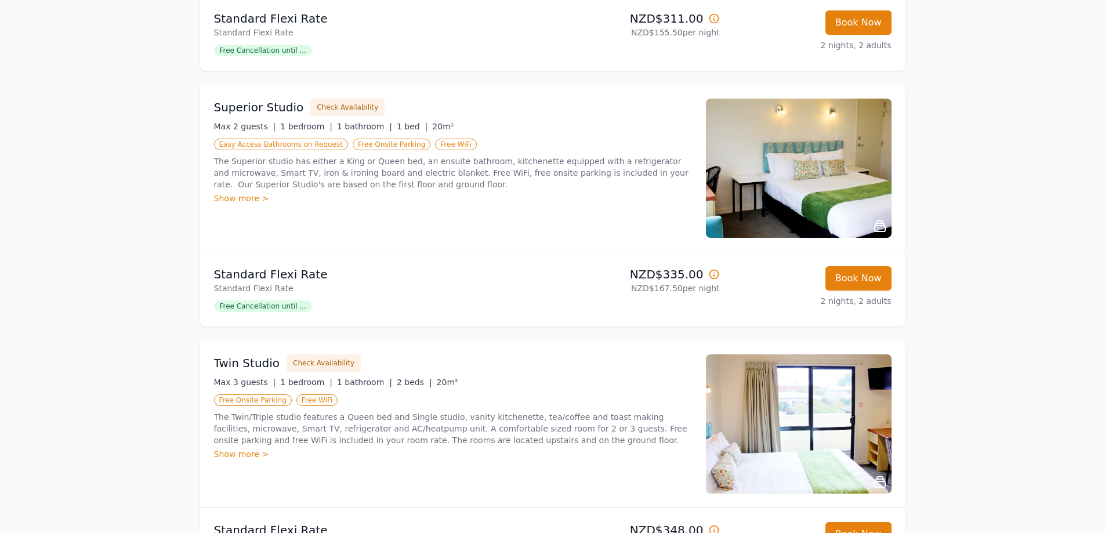
scroll to position [348, 0]
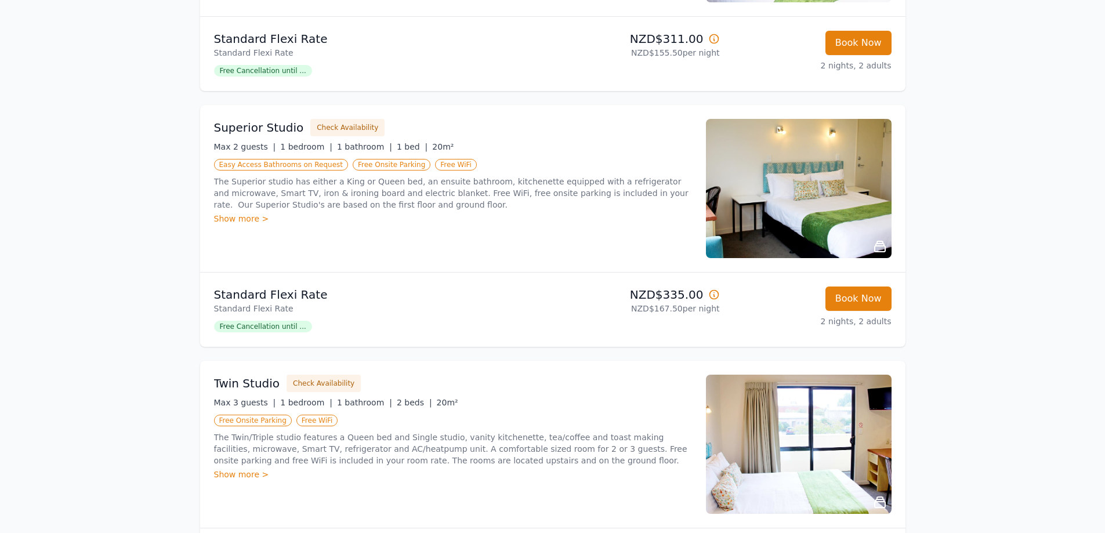
click at [791, 184] on img at bounding box center [799, 188] width 186 height 139
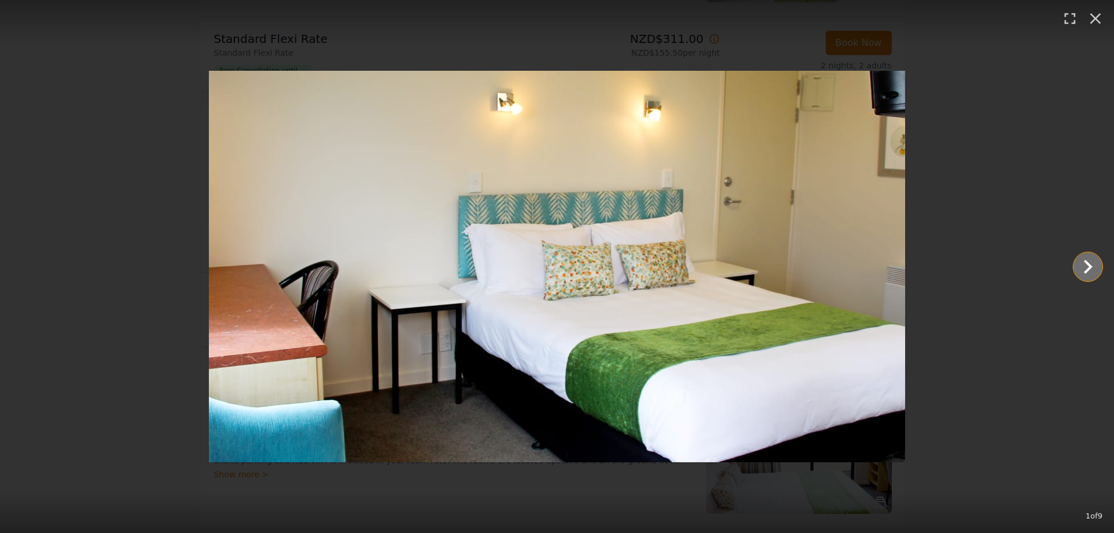
click at [1080, 262] on icon "Show slide 2 of 9" at bounding box center [1088, 267] width 28 height 28
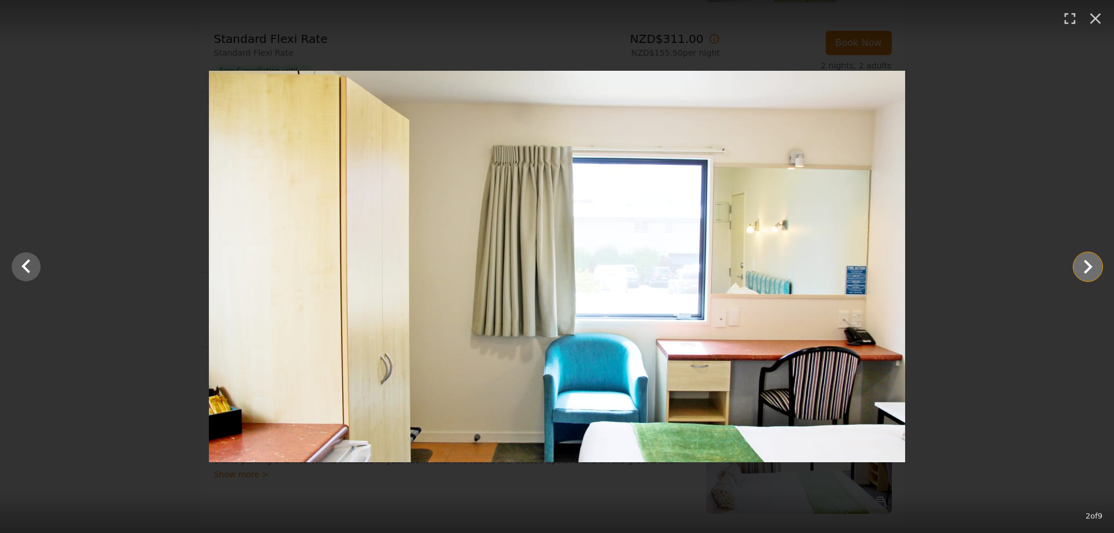
click at [1080, 262] on icon "Show slide 3 of 9" at bounding box center [1088, 267] width 28 height 28
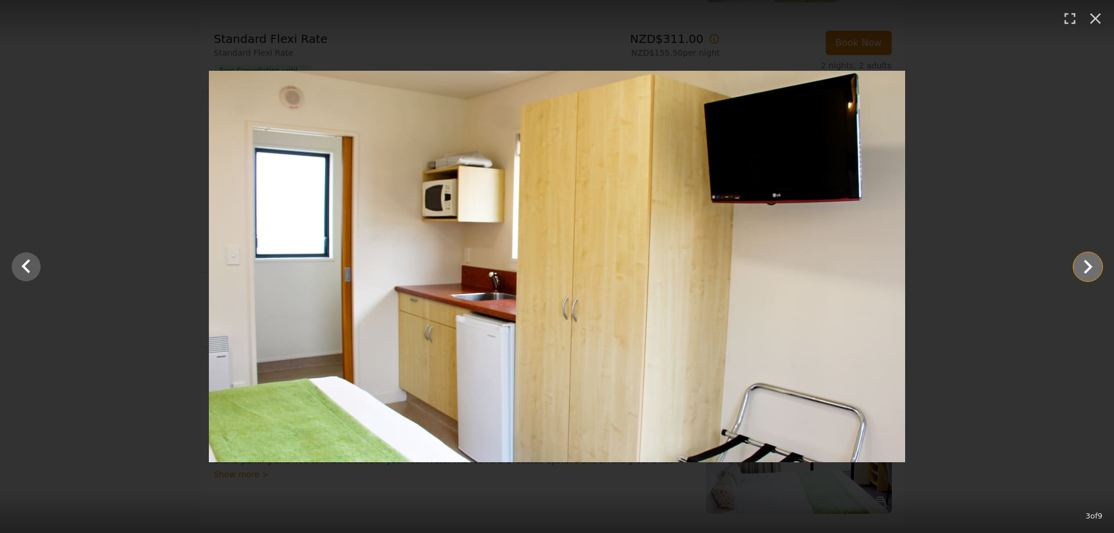
click at [1080, 262] on icon "Show slide 4 of 9" at bounding box center [1088, 267] width 28 height 28
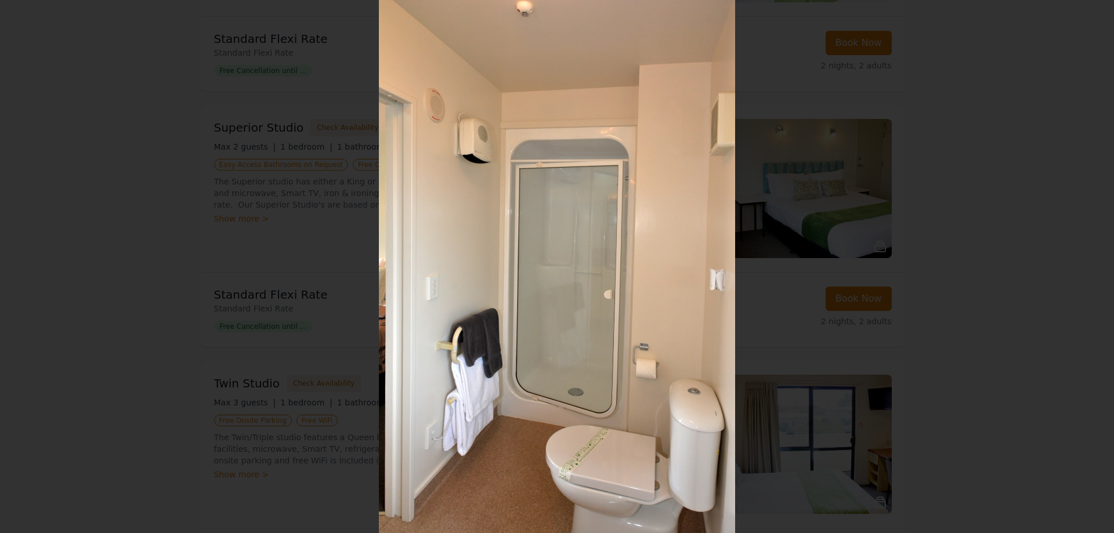
click at [1080, 262] on icon "Show slide 5 of 9" at bounding box center [1088, 267] width 28 height 28
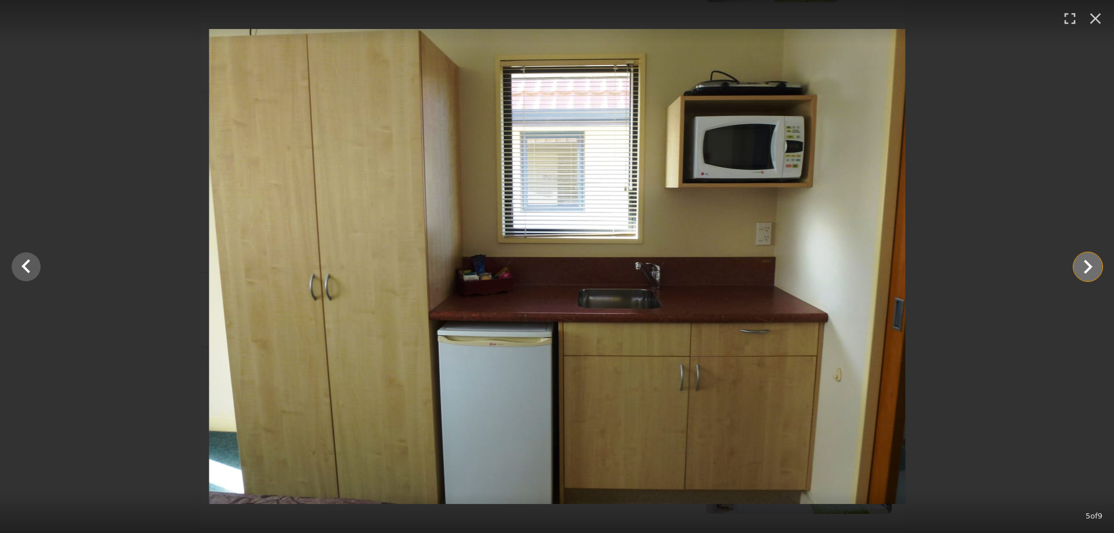
click at [1080, 262] on icon "Show slide 6 of 9" at bounding box center [1088, 267] width 28 height 28
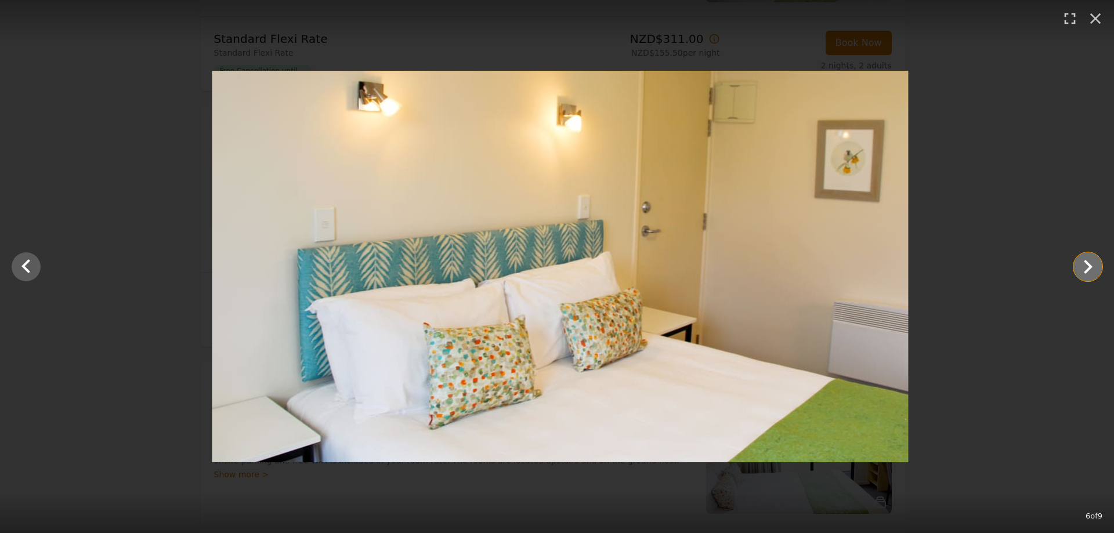
click at [1080, 262] on icon "Show slide 7 of 9" at bounding box center [1088, 267] width 28 height 28
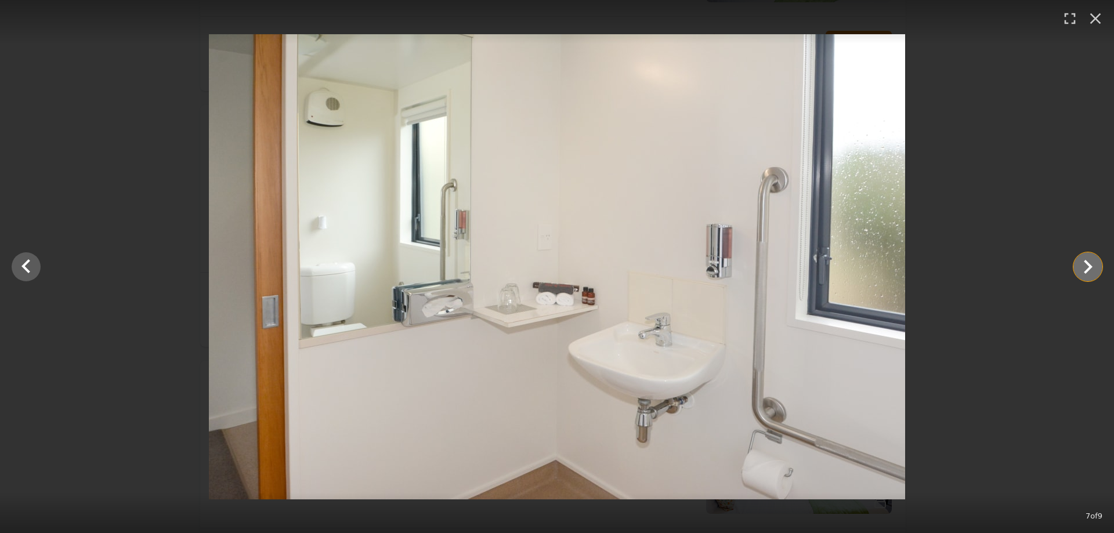
click at [1080, 262] on icon "Show slide 8 of 9" at bounding box center [1088, 267] width 28 height 28
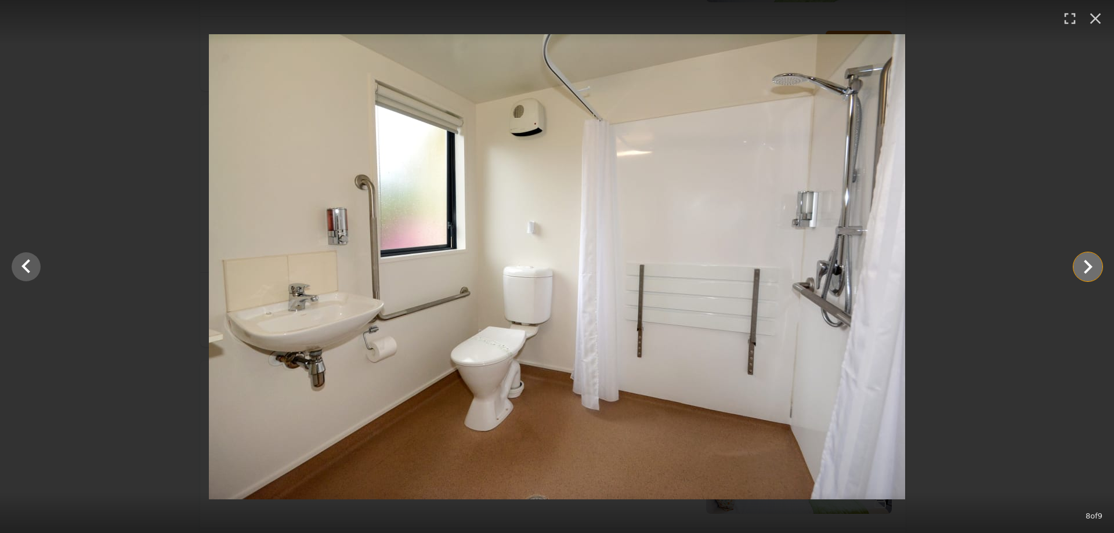
click at [1083, 261] on icon "Show slide 9 of 9" at bounding box center [1088, 267] width 28 height 28
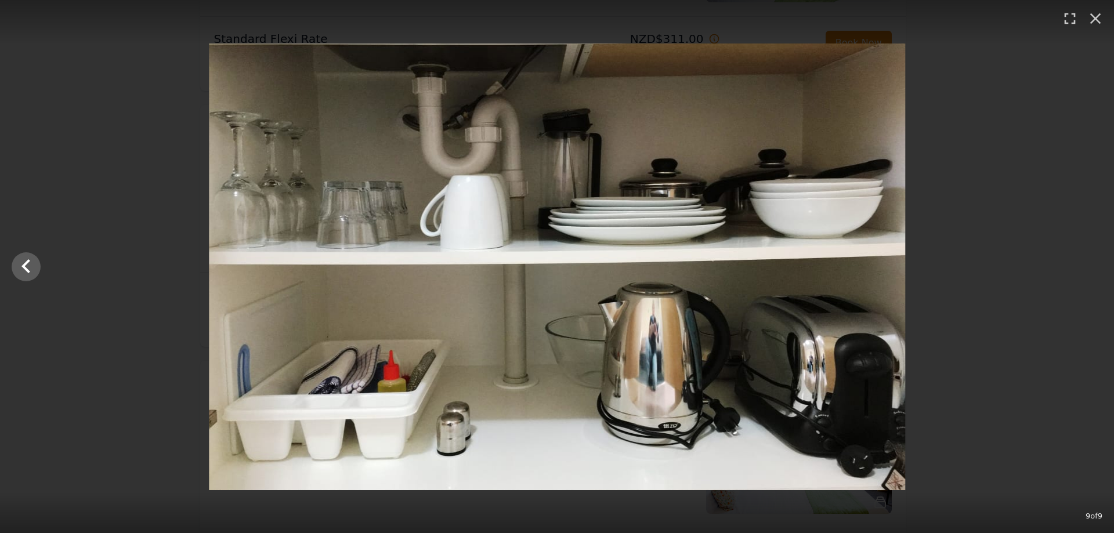
click at [1083, 261] on div at bounding box center [557, 267] width 1114 height 447
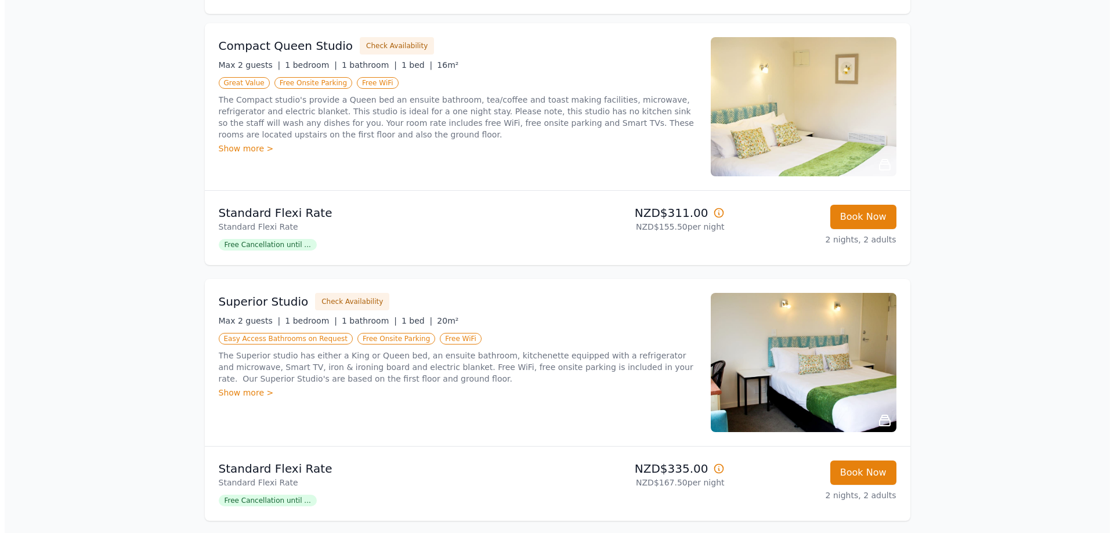
scroll to position [232, 0]
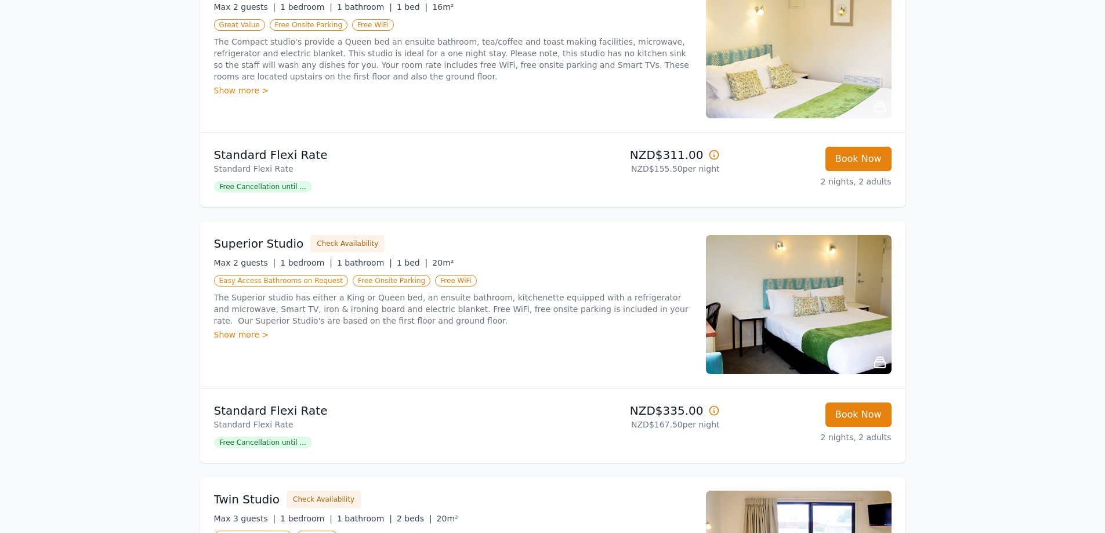
click at [244, 336] on div "Show more >" at bounding box center [453, 335] width 478 height 12
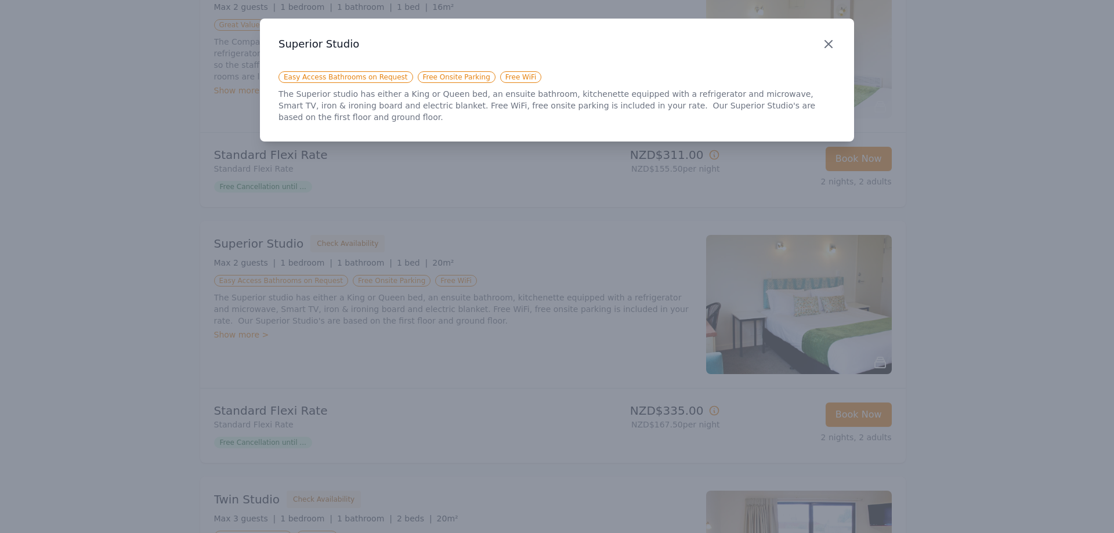
click at [825, 41] on icon "button" at bounding box center [828, 44] width 7 height 7
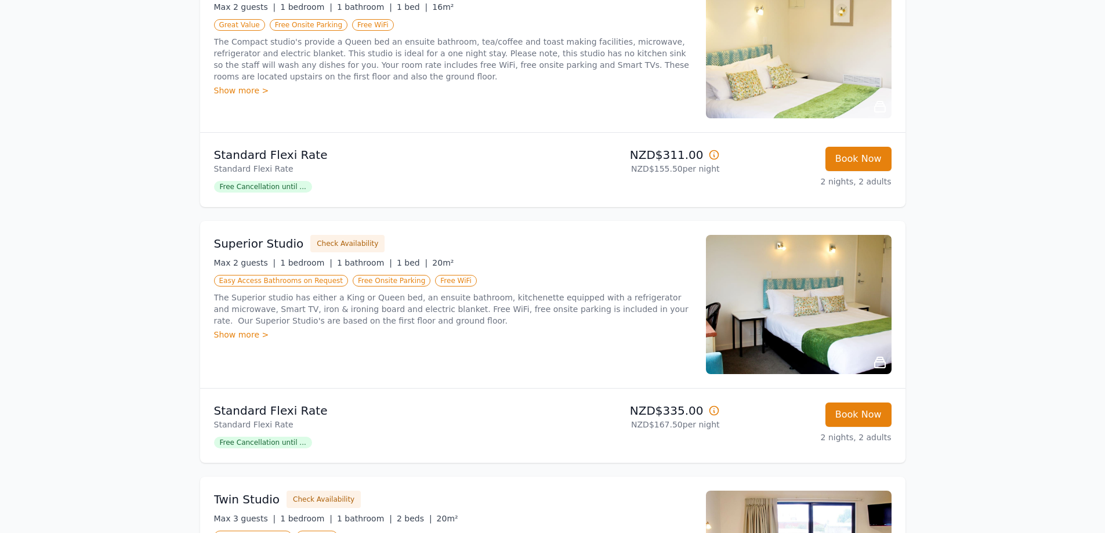
click at [774, 276] on img at bounding box center [799, 304] width 186 height 139
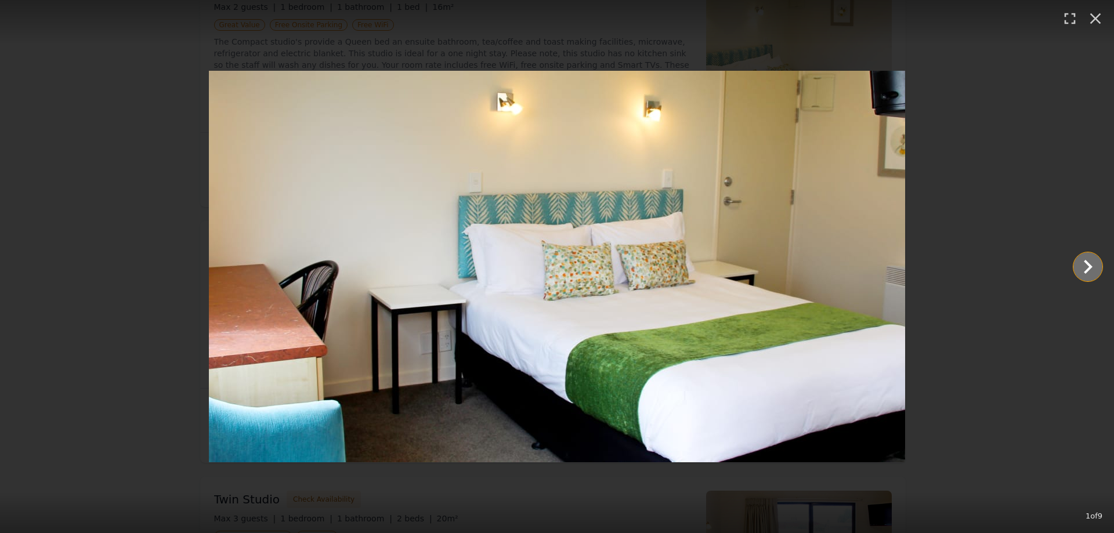
click at [1080, 264] on icon "Show slide 2 of 9" at bounding box center [1088, 267] width 28 height 28
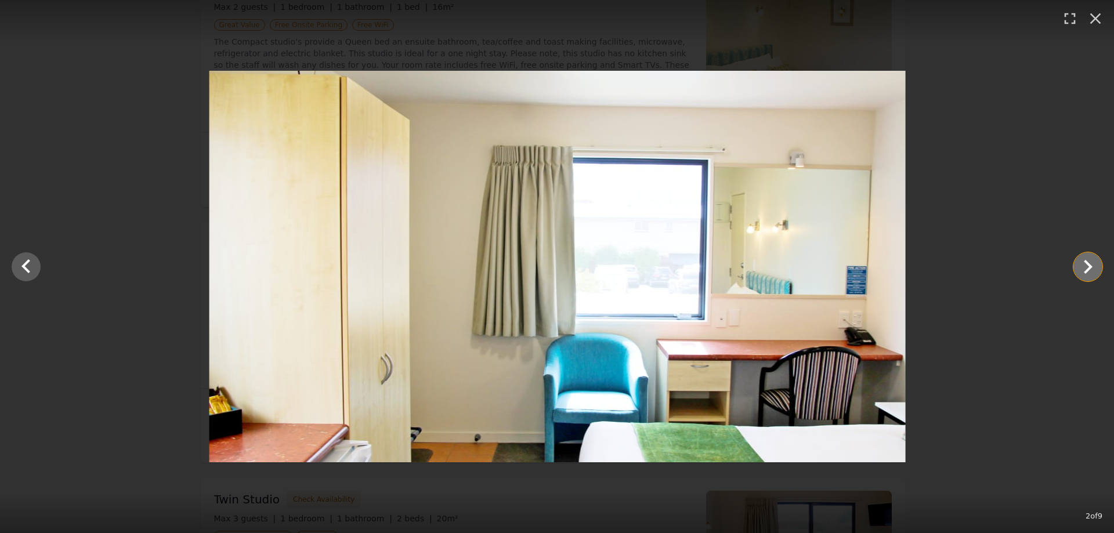
click at [1080, 264] on icon "Show slide 3 of 9" at bounding box center [1088, 267] width 28 height 28
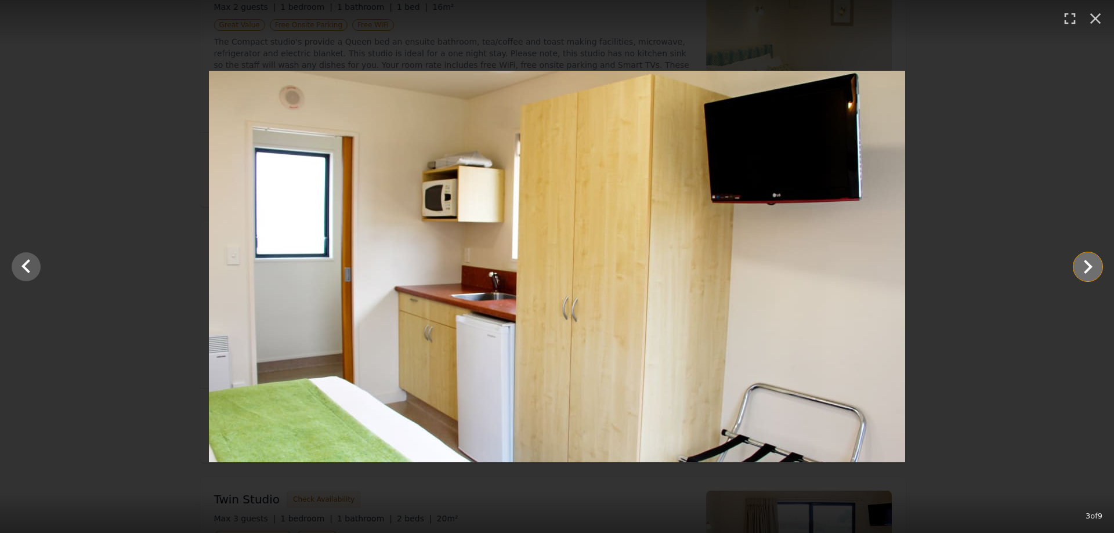
click at [1080, 264] on icon "Show slide 4 of 9" at bounding box center [1088, 267] width 28 height 28
